Goal: Transaction & Acquisition: Purchase product/service

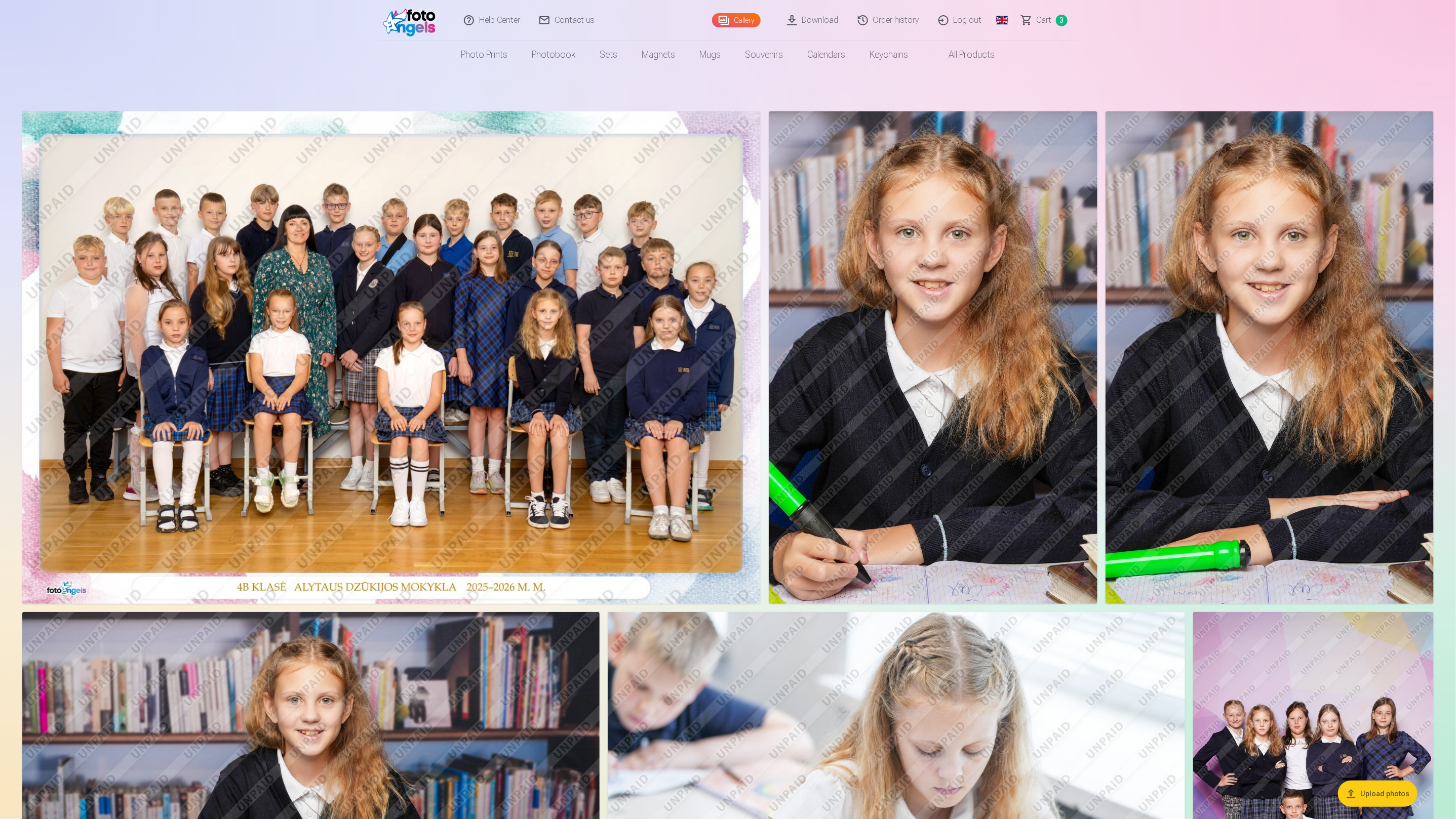
click at [902, 23] on link "Order history" at bounding box center [889, 20] width 80 height 41
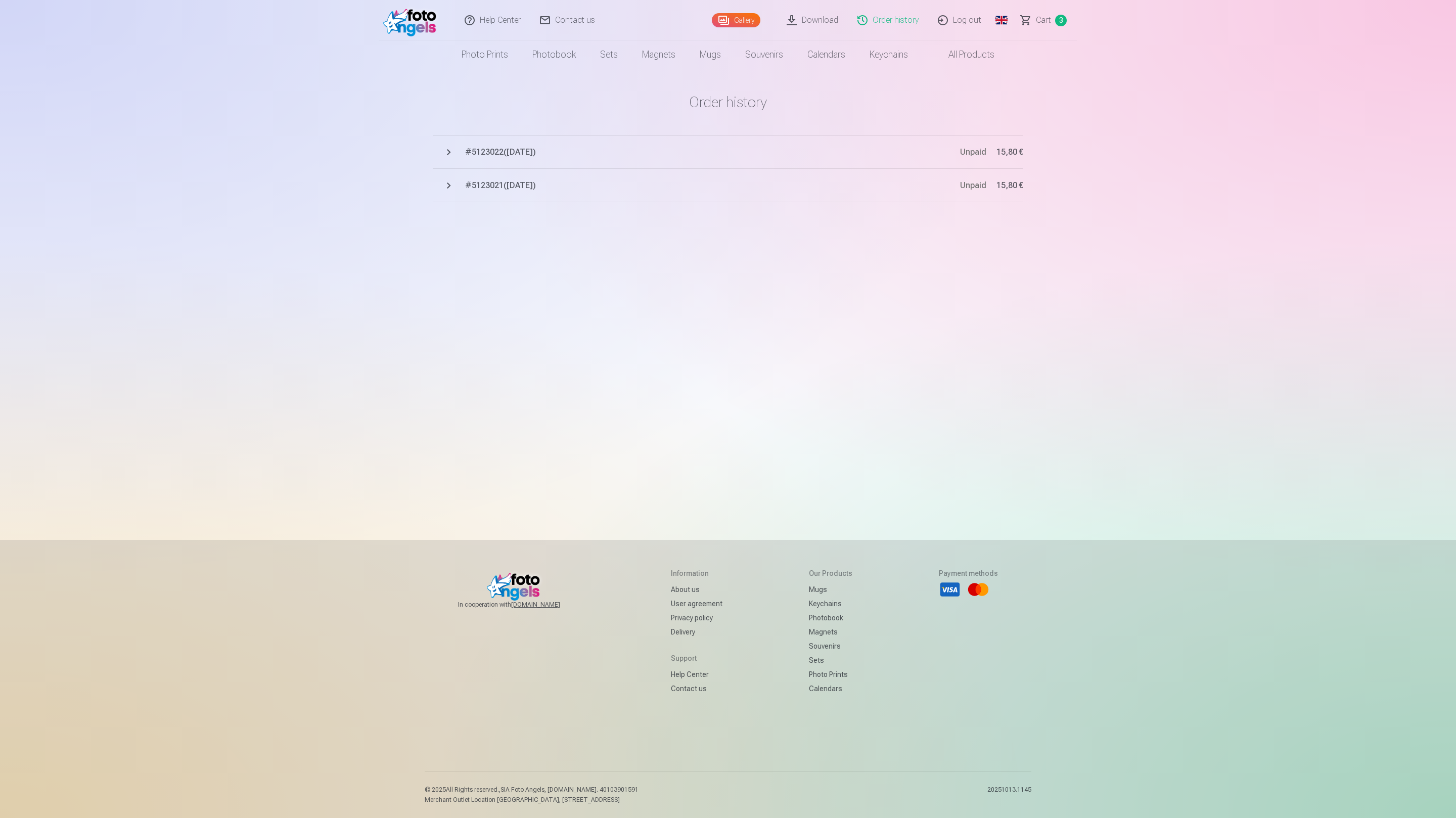
click at [458, 152] on button "# 5123022 ( [DATE] ) Unpaid 15,80 €" at bounding box center [728, 152] width 591 height 33
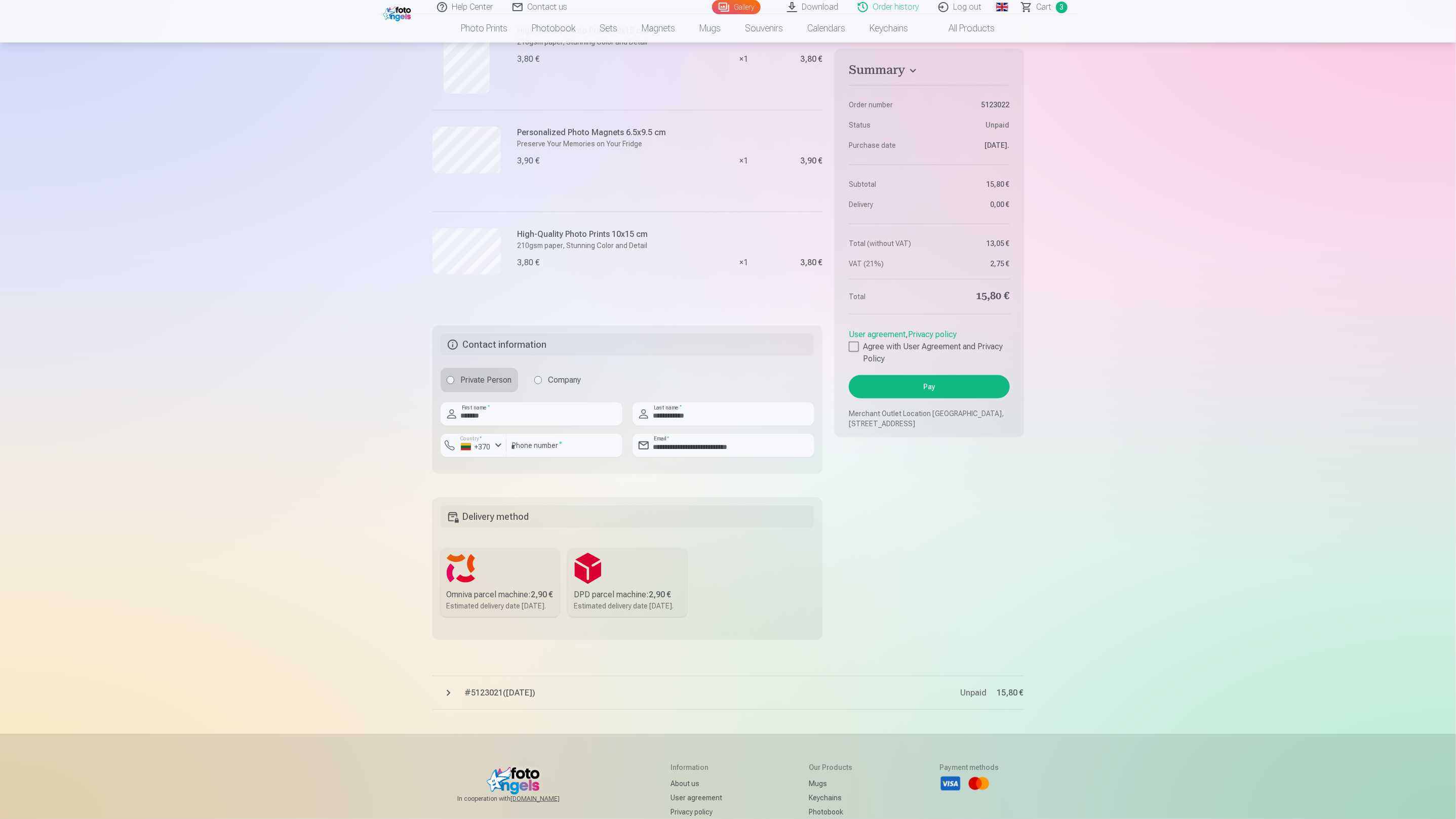
scroll to position [304, 0]
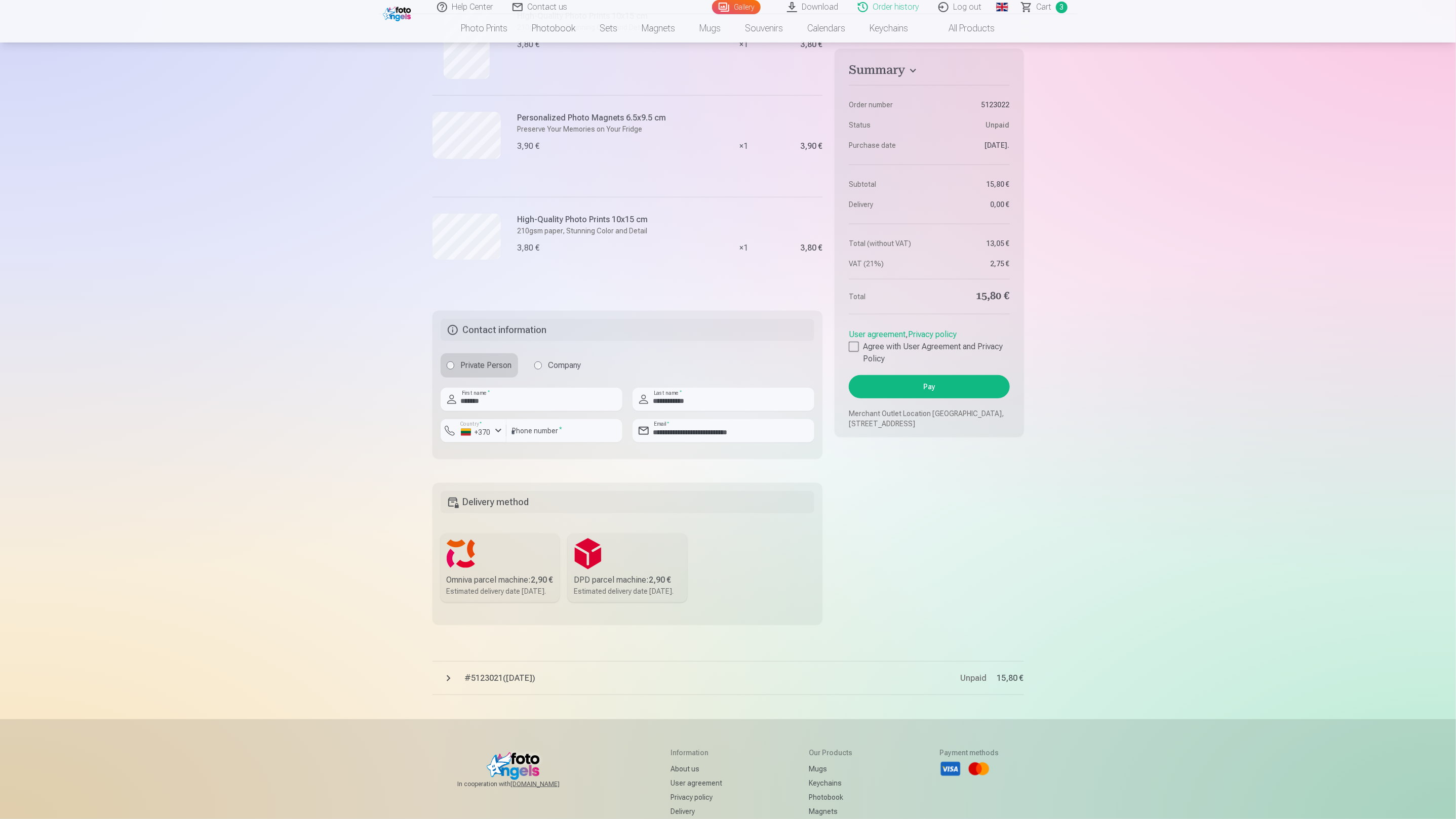
click at [485, 586] on div "Omniva parcel machine : 2,90 €" at bounding box center [500, 580] width 107 height 12
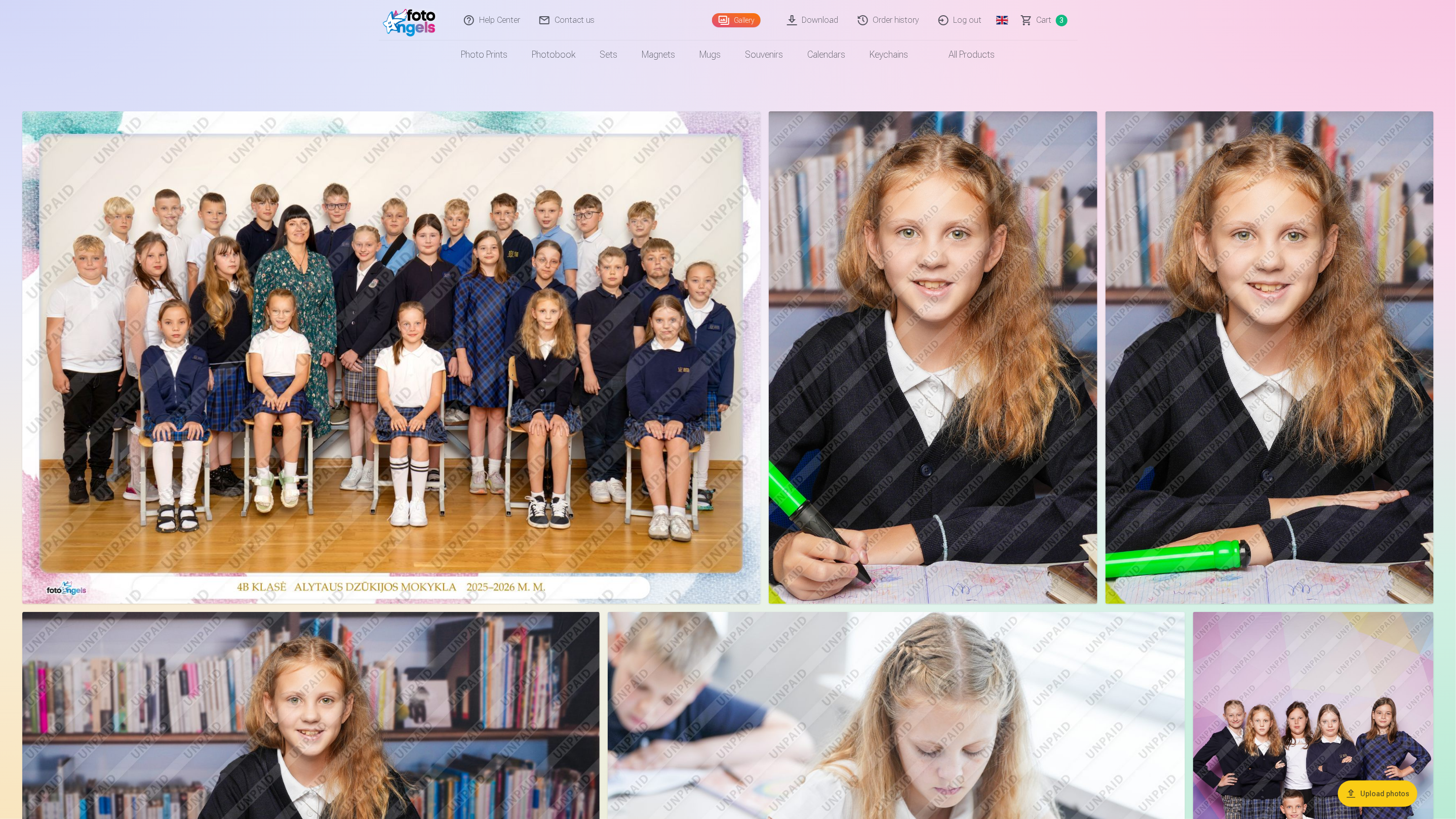
click at [896, 20] on link "Order history" at bounding box center [889, 20] width 80 height 41
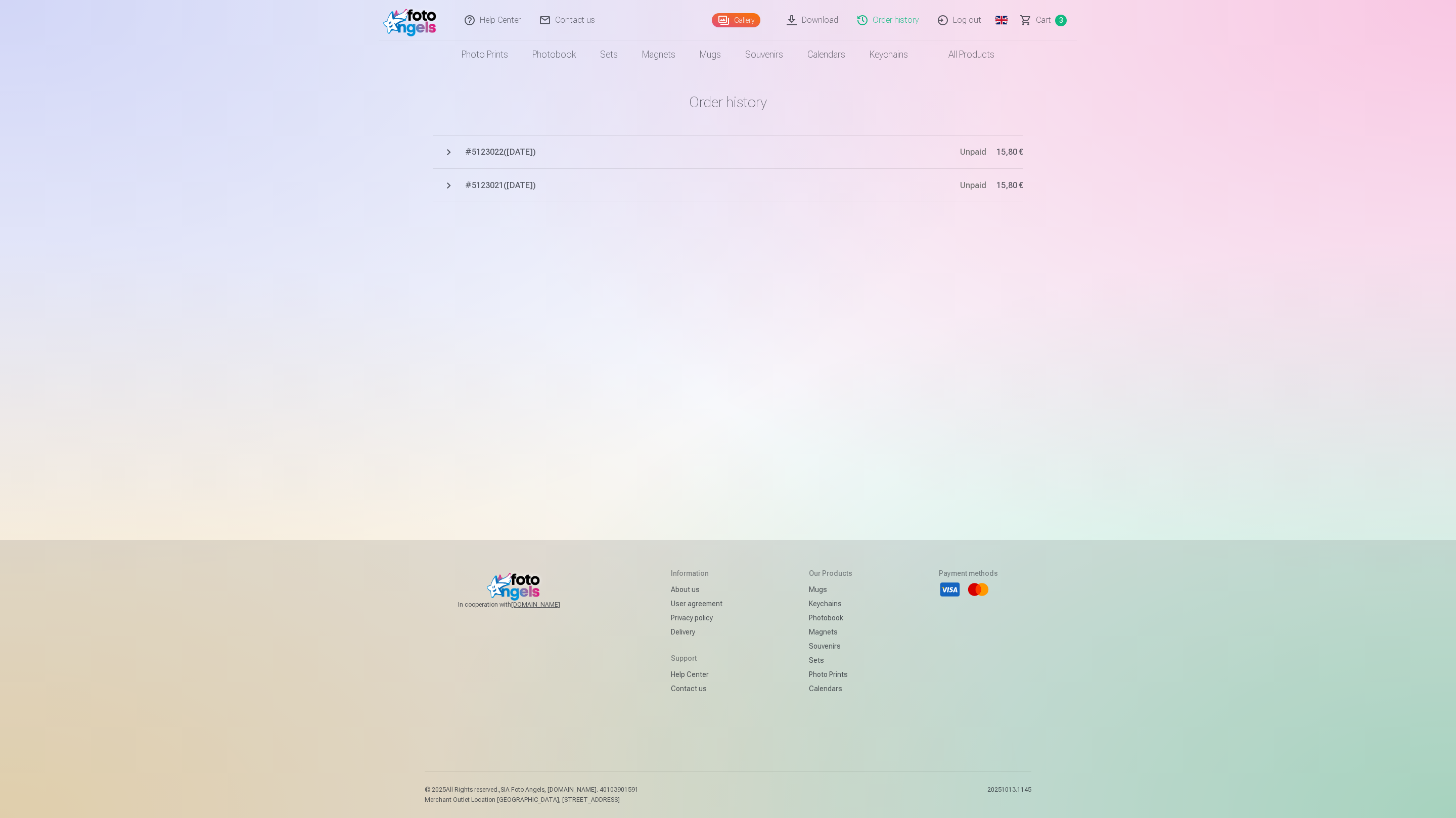
click at [453, 150] on button "# 5123022 ( [DATE] ) Unpaid 15,80 €" at bounding box center [728, 152] width 591 height 33
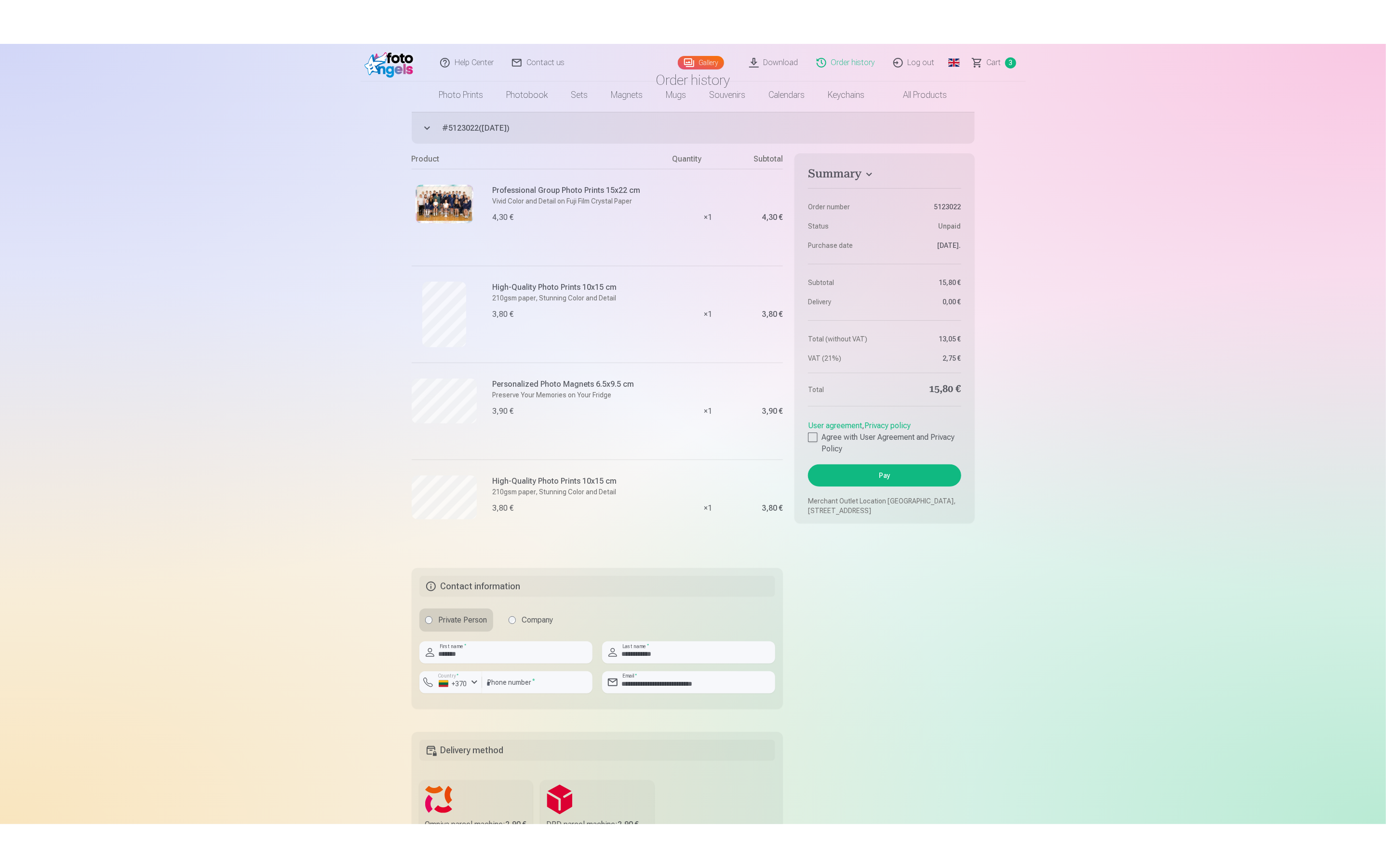
scroll to position [145, 0]
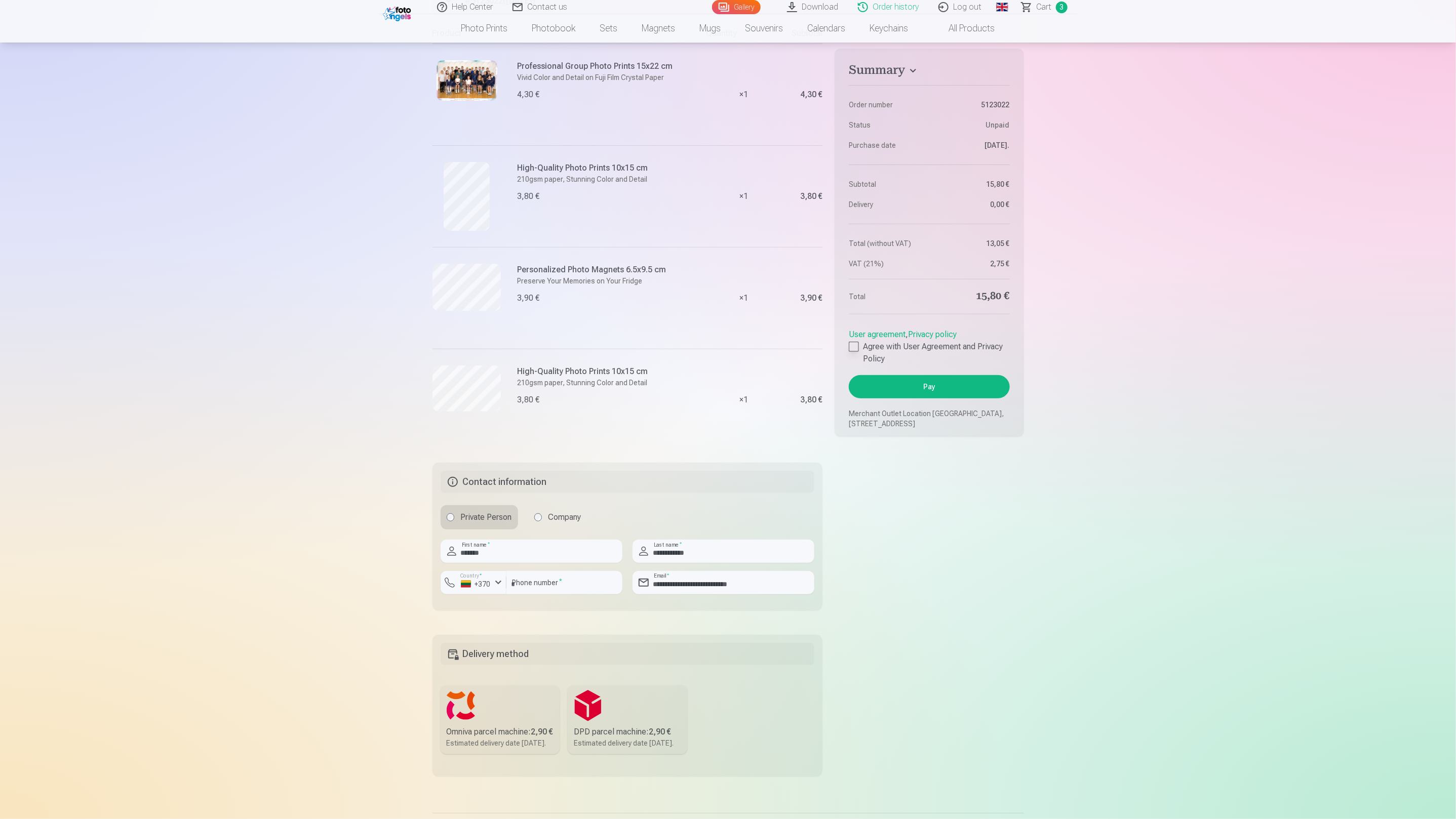
click at [851, 346] on div at bounding box center [854, 347] width 10 height 10
click at [890, 386] on button "Pay" at bounding box center [929, 386] width 161 height 23
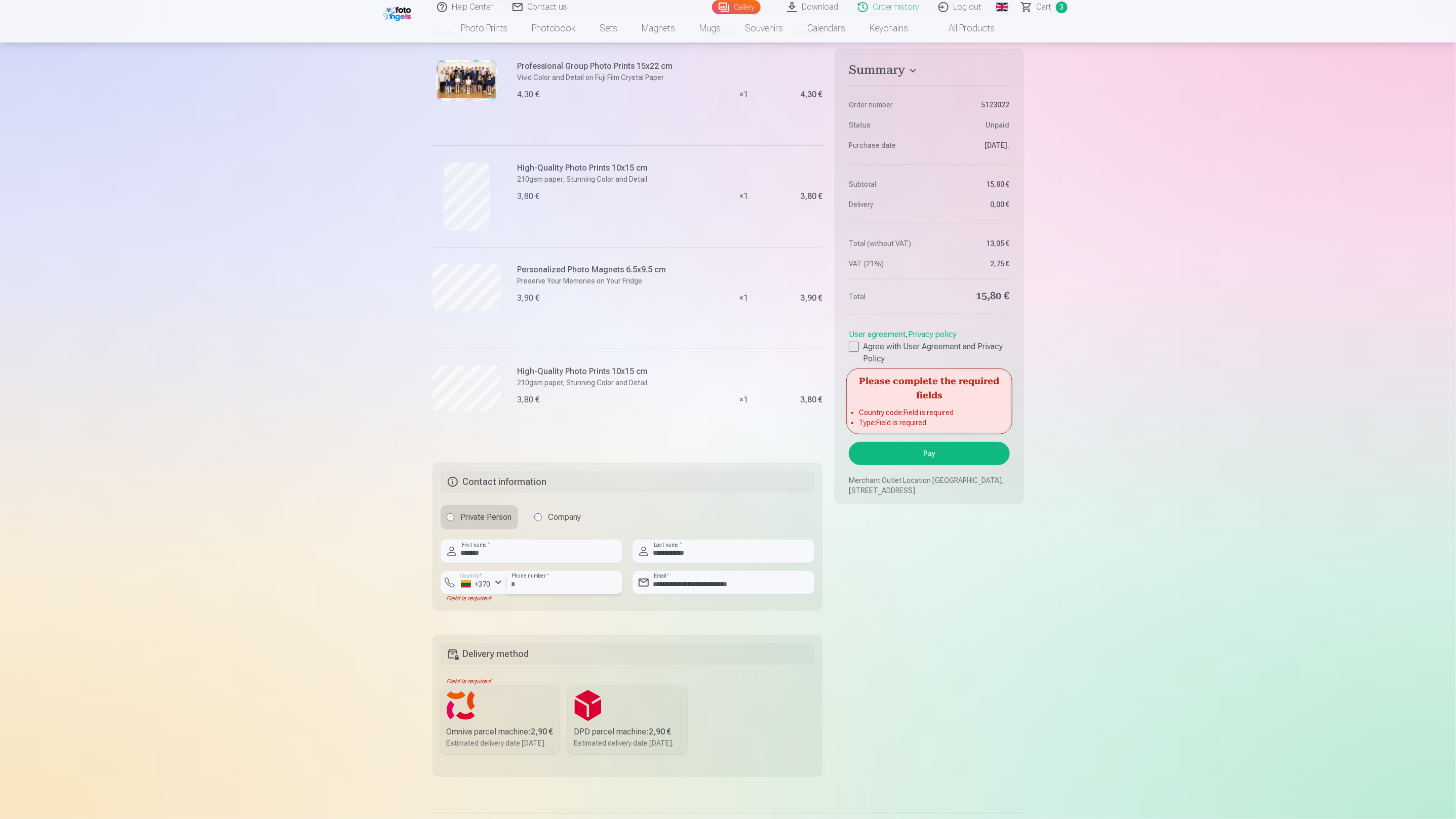
click at [524, 585] on input "**********" at bounding box center [565, 582] width 116 height 23
drag, startPoint x: 531, startPoint y: 586, endPoint x: 469, endPoint y: 585, distance: 62.0
click at [469, 585] on div "**********" at bounding box center [531, 586] width 182 height 31
type input "********"
click at [927, 452] on button "Pay" at bounding box center [929, 453] width 161 height 23
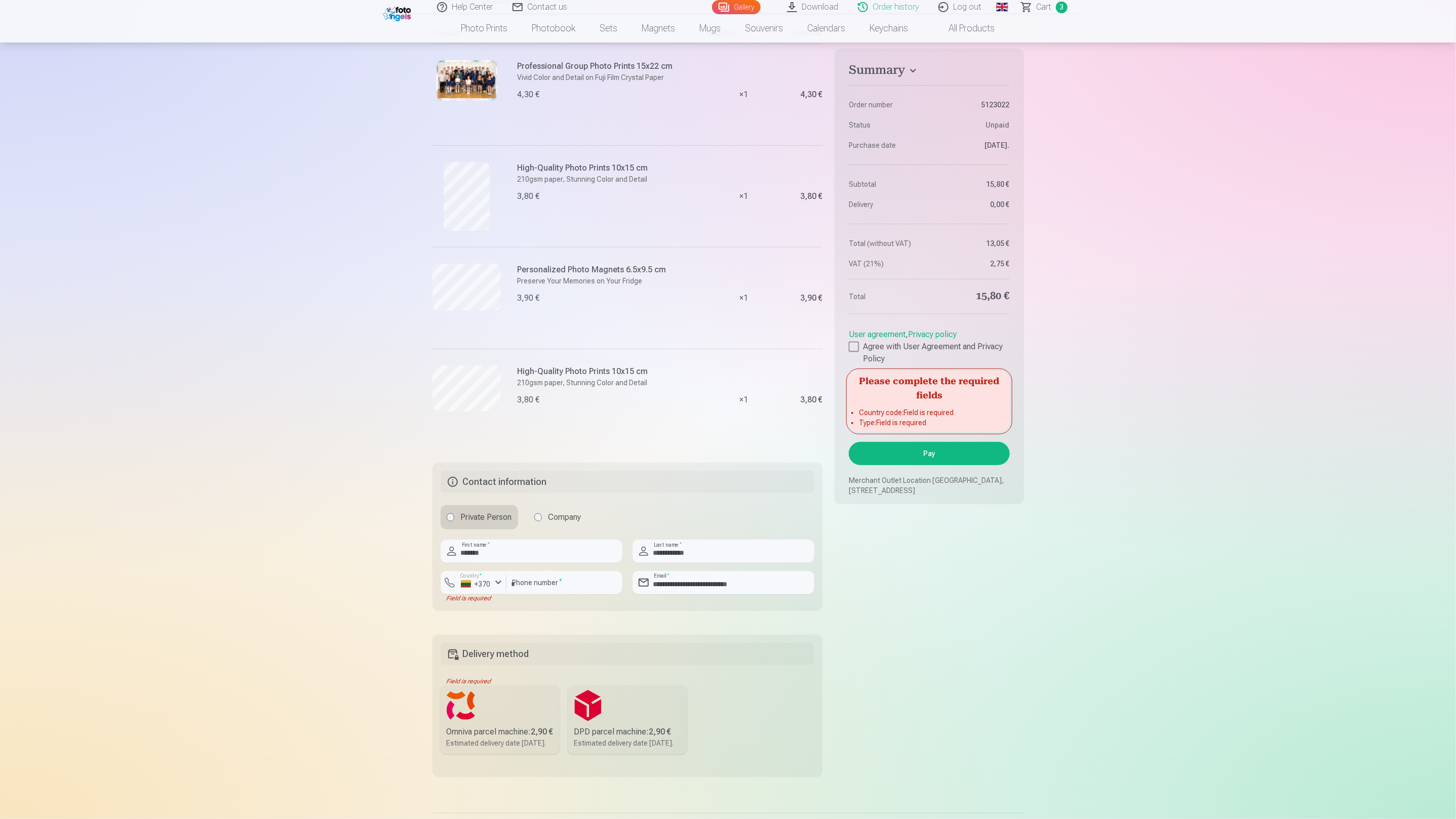
click at [959, 592] on fieldset "Summary Order number 5123022 Status Unpaid Purchase date 19.09.2025. Subtotal 1…" at bounding box center [928, 407] width 189 height 761
drag, startPoint x: 509, startPoint y: 582, endPoint x: 571, endPoint y: 622, distance: 73.8
click at [512, 582] on input "********" at bounding box center [565, 582] width 116 height 23
click at [497, 584] on div "button" at bounding box center [498, 582] width 12 height 12
click at [497, 609] on li "+370 Lithuania" at bounding box center [522, 606] width 146 height 20
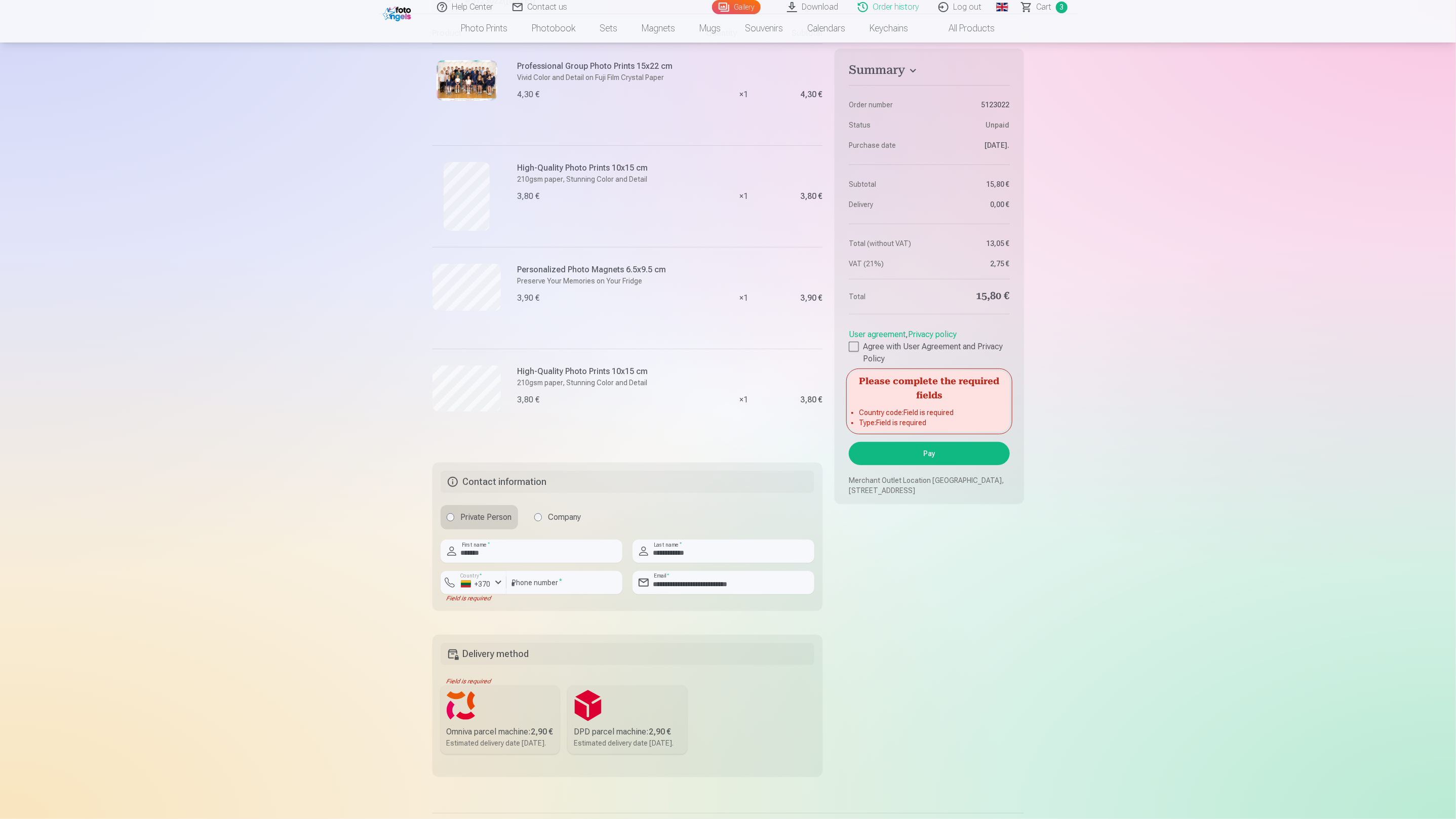
click at [535, 621] on div "**********" at bounding box center [729, 403] width 592 height 771
drag, startPoint x: 511, startPoint y: 581, endPoint x: 559, endPoint y: 626, distance: 65.8
click at [512, 583] on input "********" at bounding box center [565, 582] width 116 height 23
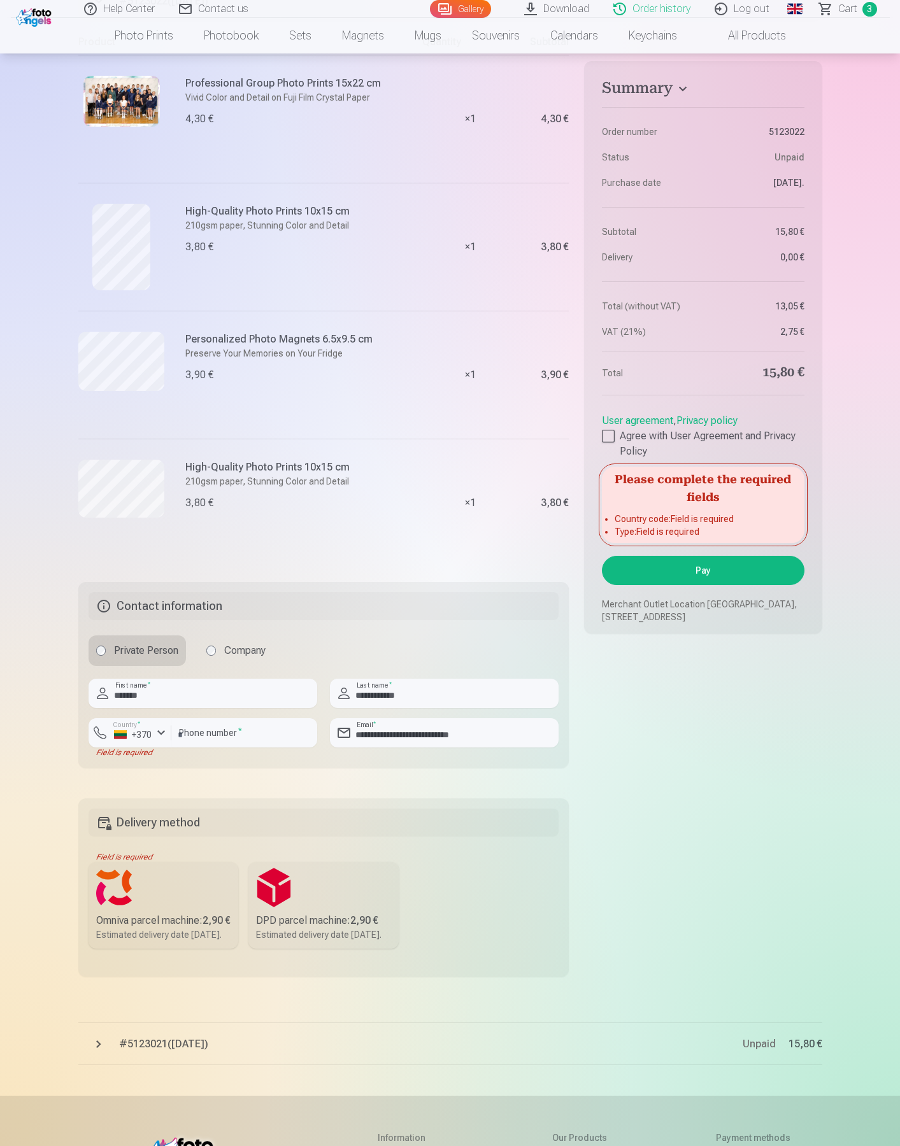
click at [776, 764] on fieldset "Summary Order number 5123022 Status Unpaid Purchase date 19.09.2025. Subtotal 1…" at bounding box center [702, 512] width 237 height 957
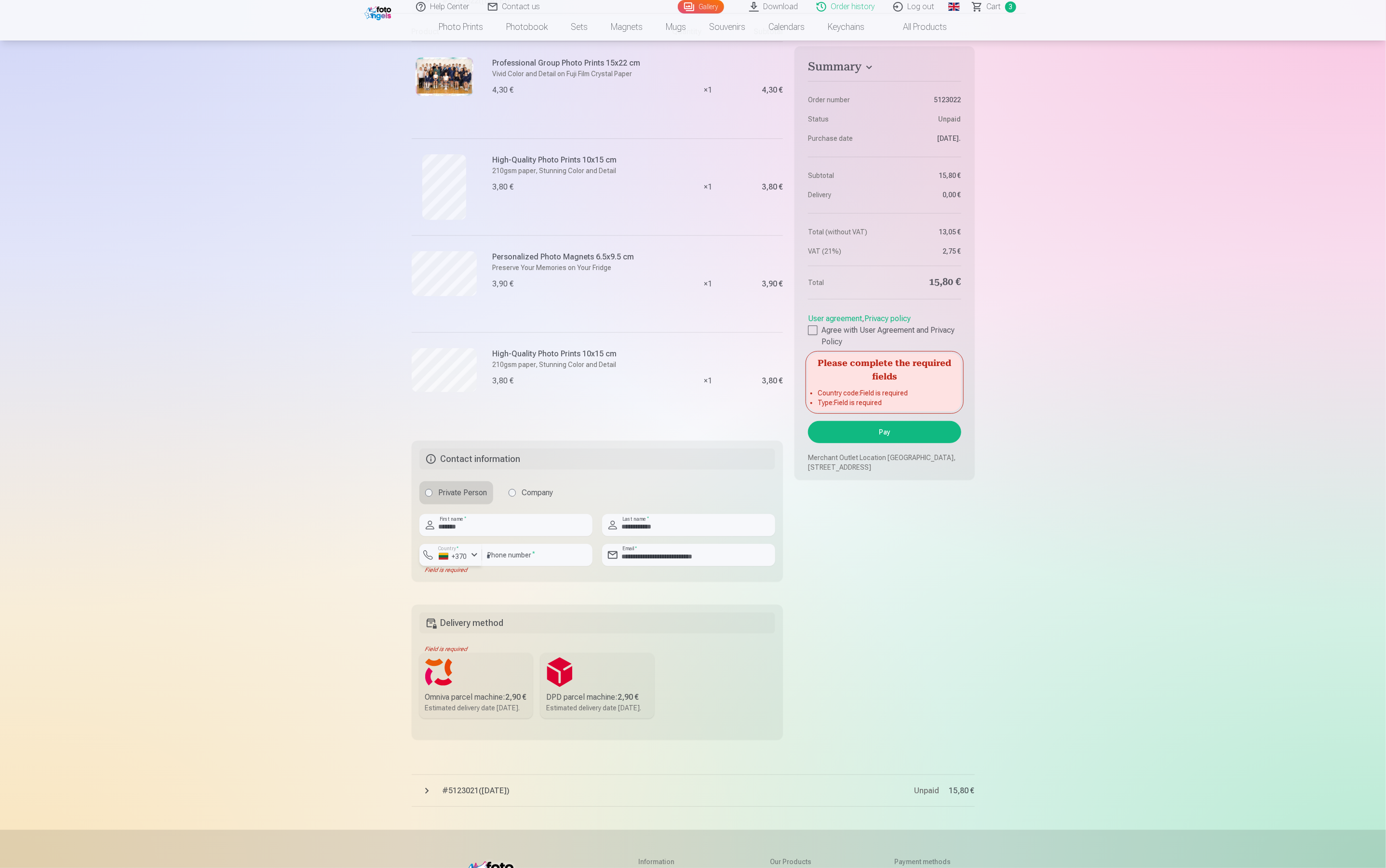
click at [476, 554] on div "button" at bounding box center [474, 554] width 11 height 11
click at [475, 554] on div "button" at bounding box center [474, 554] width 11 height 11
click at [893, 430] on button "Pay" at bounding box center [885, 432] width 153 height 22
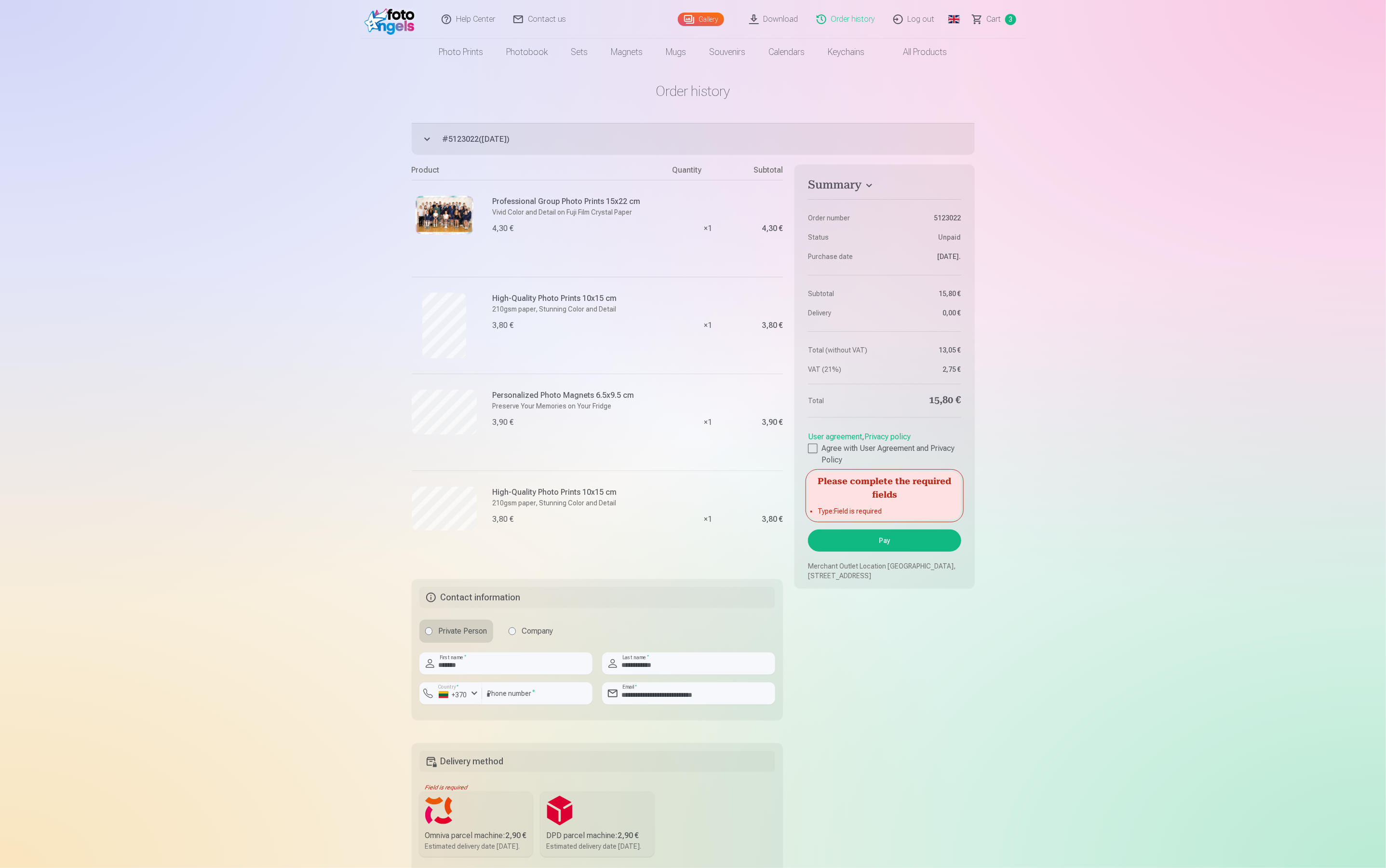
scroll to position [0, 0]
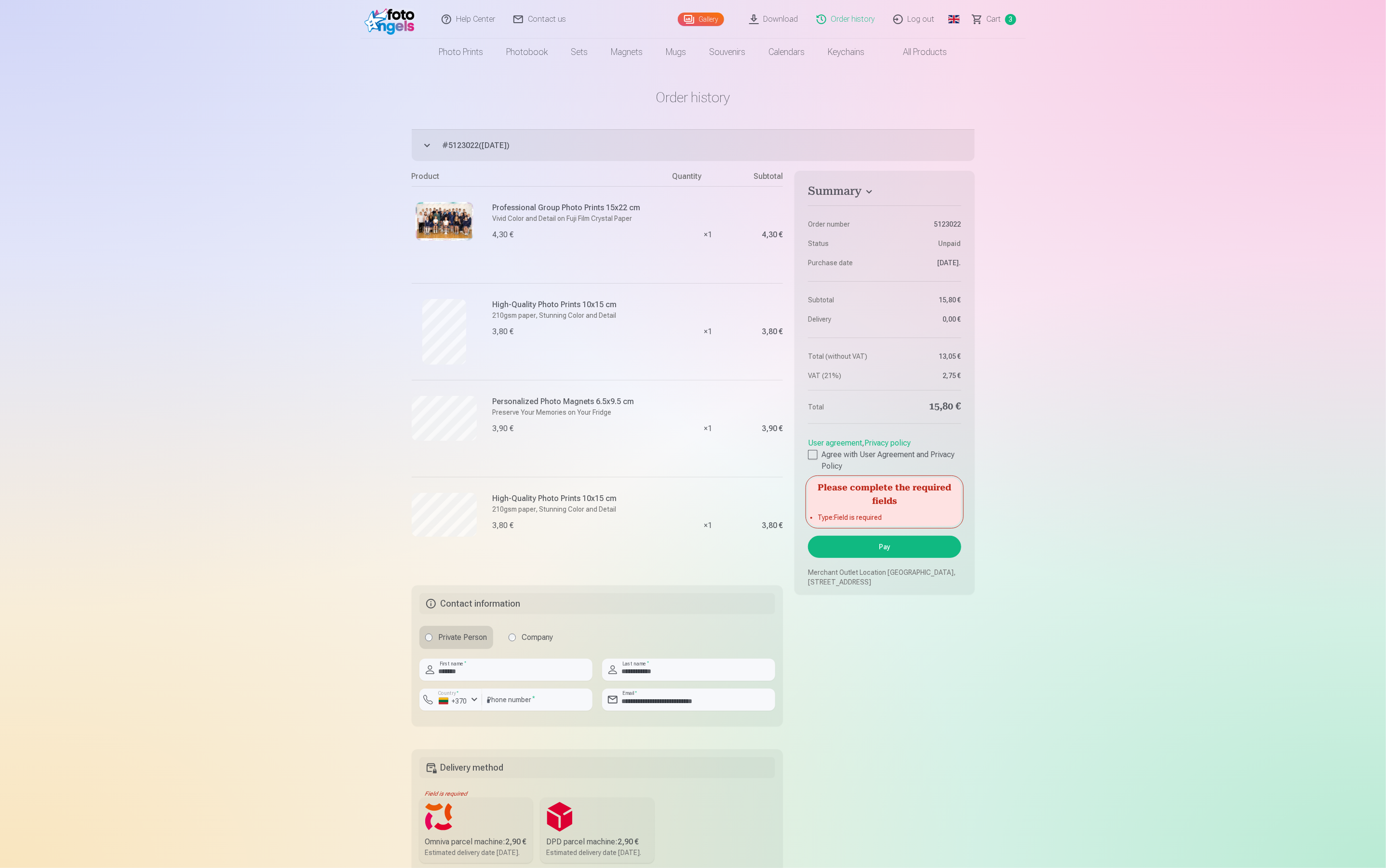
click at [502, 774] on h5 "Delivery method" at bounding box center [598, 767] width 356 height 21
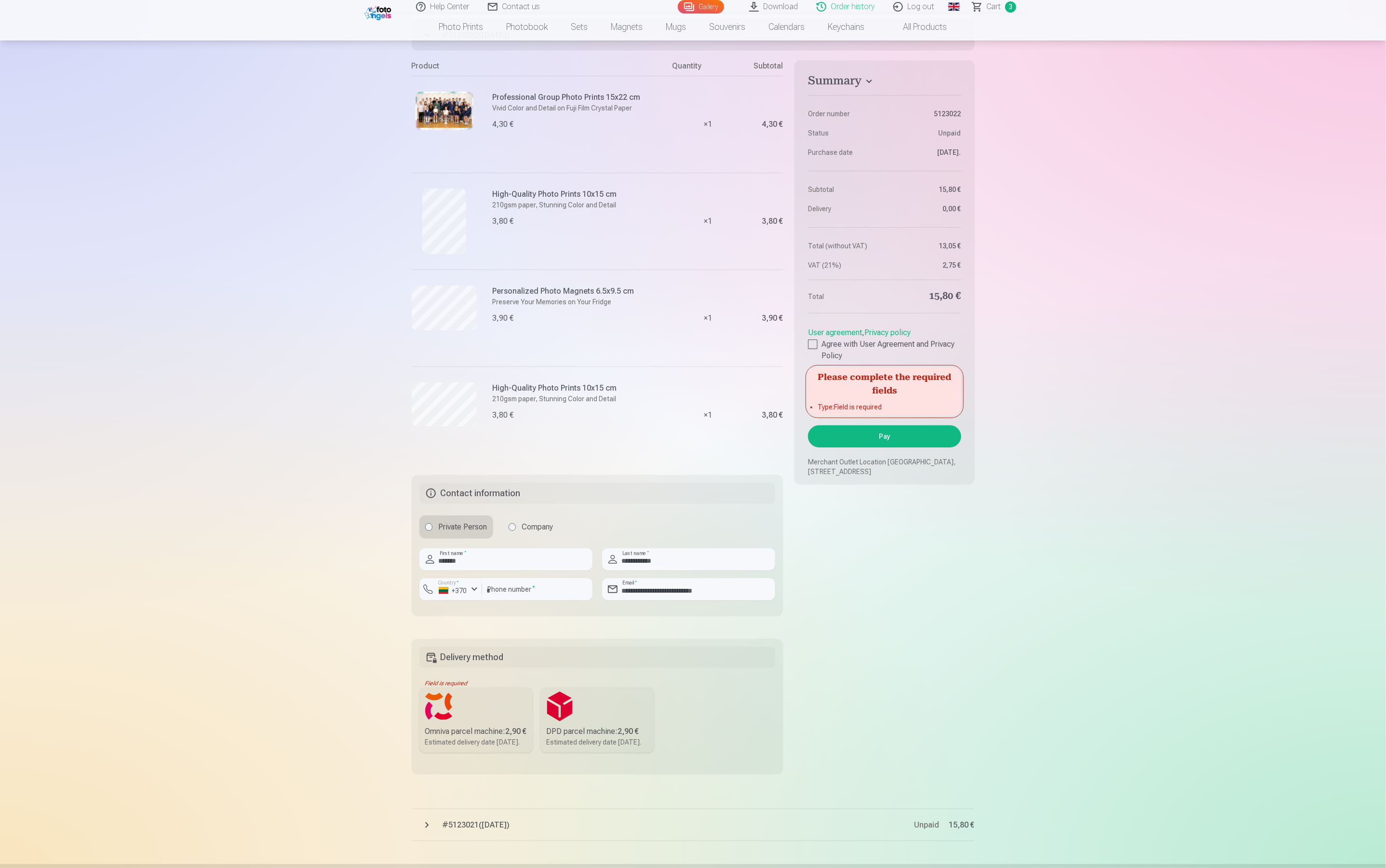
scroll to position [145, 0]
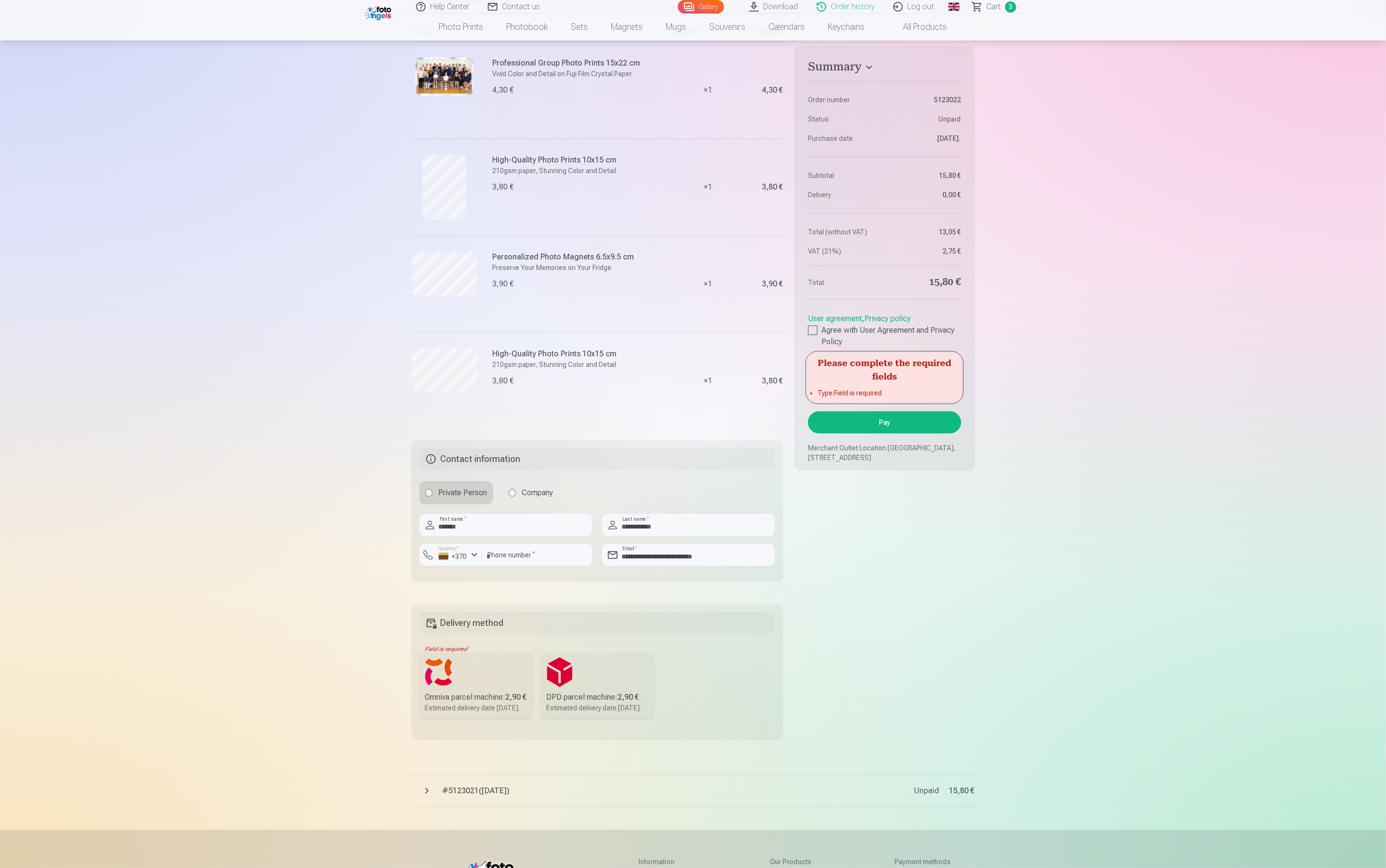
click at [476, 698] on div "Omniva parcel machine : 2,90 €" at bounding box center [476, 697] width 102 height 11
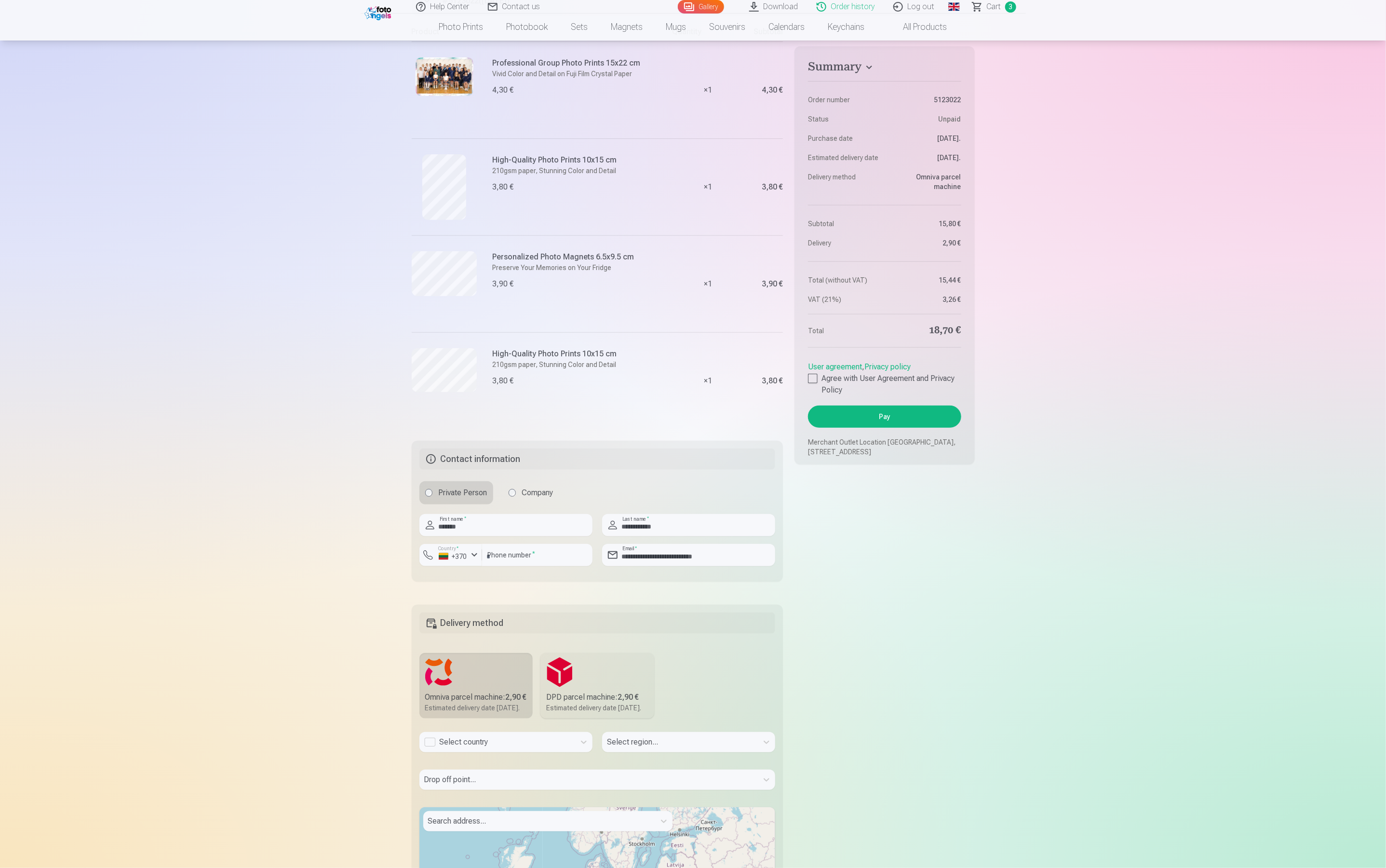
scroll to position [217, 0]
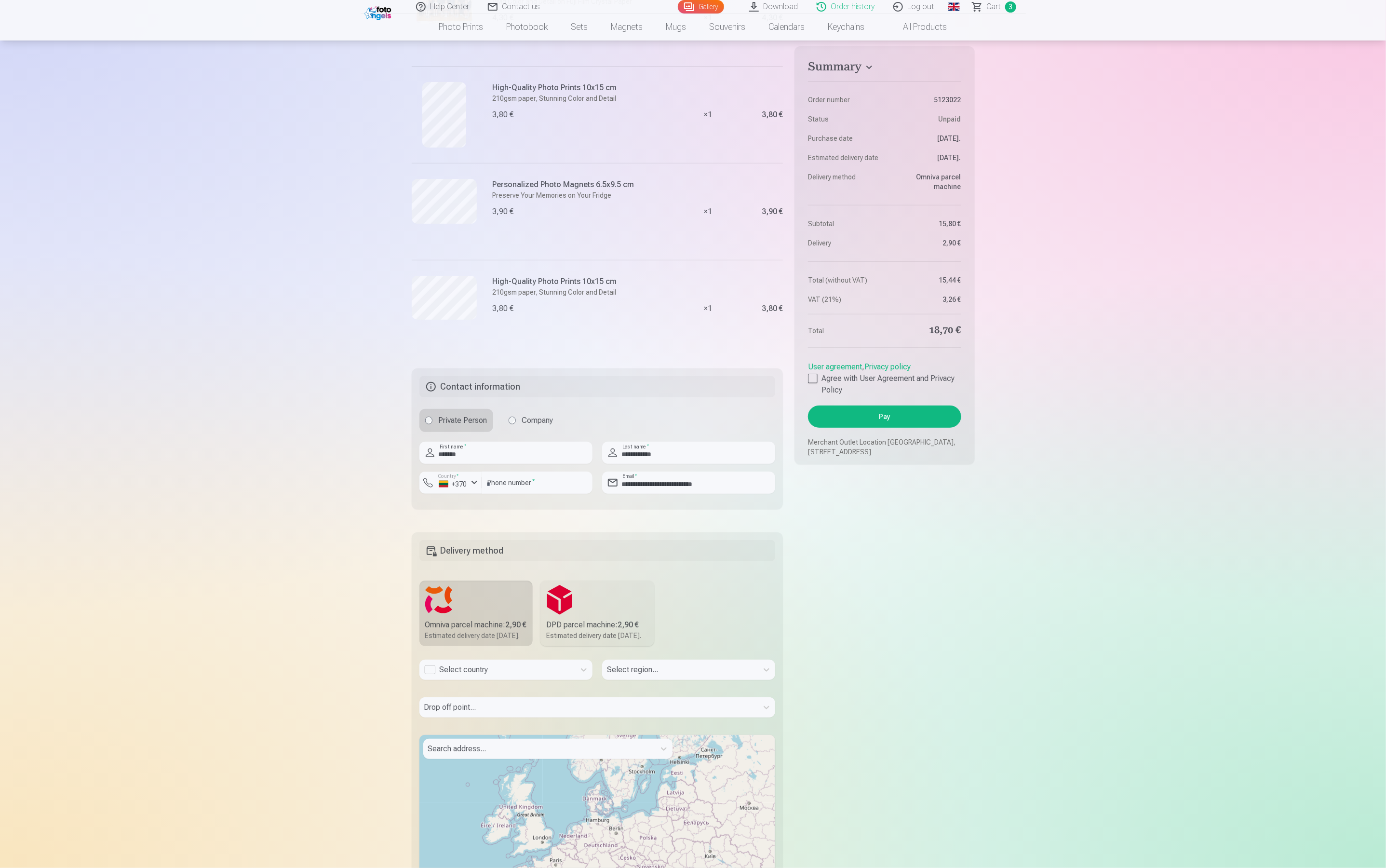
click at [1200, 211] on div "Help Center Contact us Gallery Download Order history Log out Global Lithuanian…" at bounding box center [693, 566] width 1386 height 1566
click at [1075, 276] on div "Help Center Contact us Gallery Download Order history Log out Global Lithuanian…" at bounding box center [693, 566] width 1386 height 1566
click at [1150, 20] on nav "Photo prints High-Quality Photo Prints 210gsm paper, Stunning Color and Detail …" at bounding box center [693, 27] width 1386 height 27
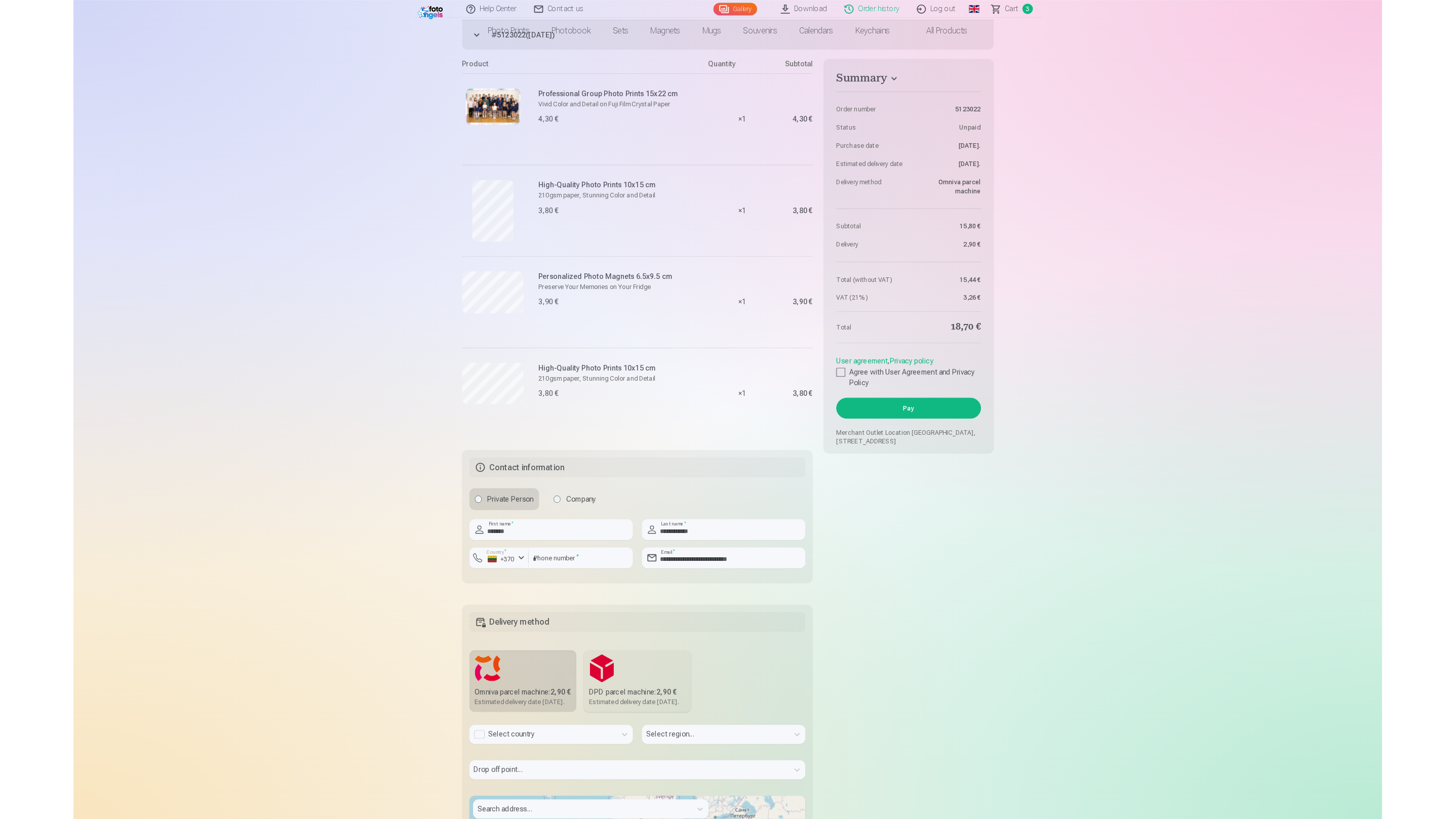
scroll to position [0, 0]
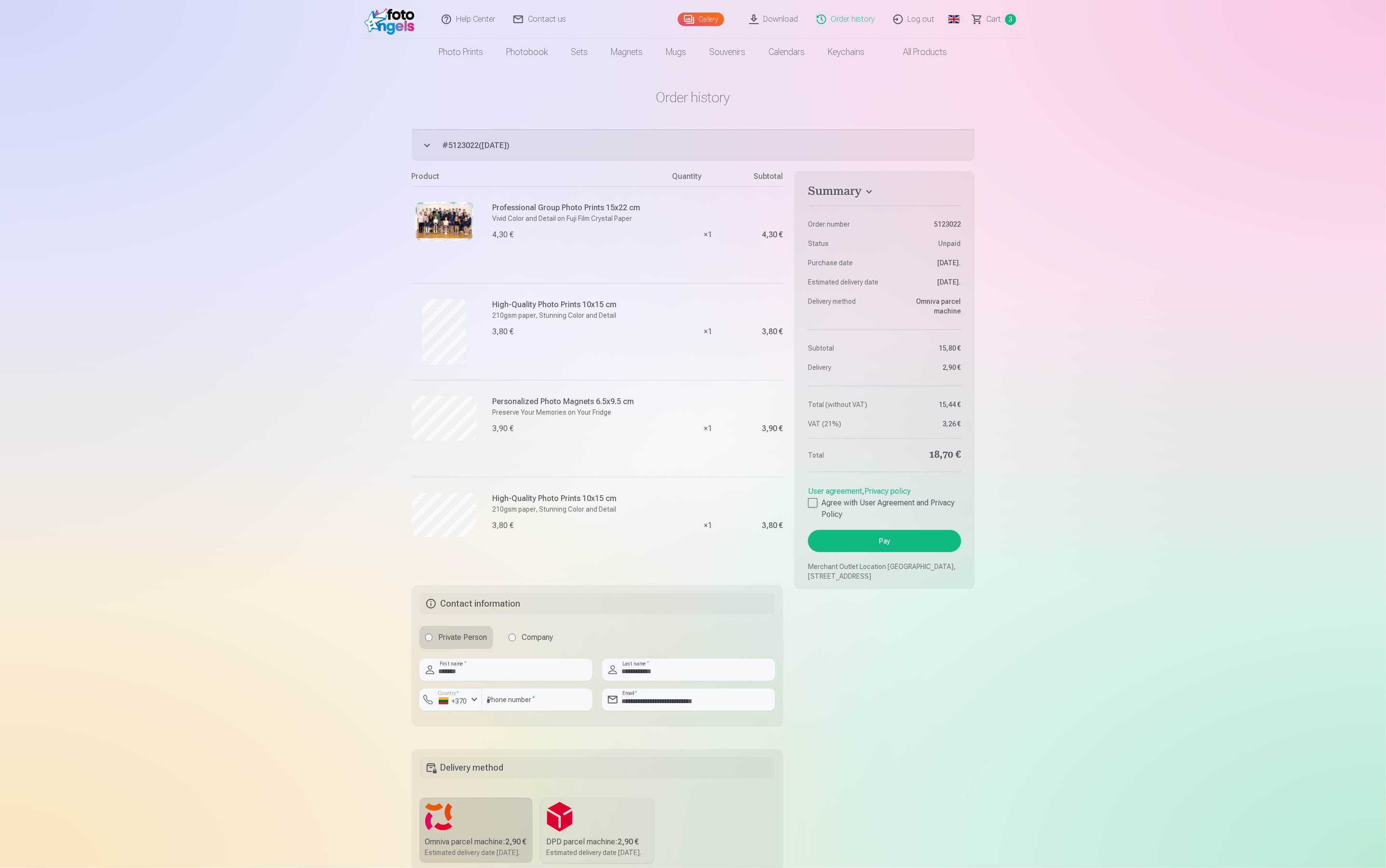
click at [1121, 147] on div "Help Center Contact us Gallery Download Order history Log out Global Lithuanian…" at bounding box center [693, 782] width 1386 height 1566
drag, startPoint x: 1257, startPoint y: 22, endPoint x: 1281, endPoint y: 8, distance: 27.8
click at [1259, 22] on header "Help Center Contact us Gallery Download Order history Log out Global Lithuanian…" at bounding box center [693, 33] width 1386 height 66
